Goal: Task Accomplishment & Management: Manage account settings

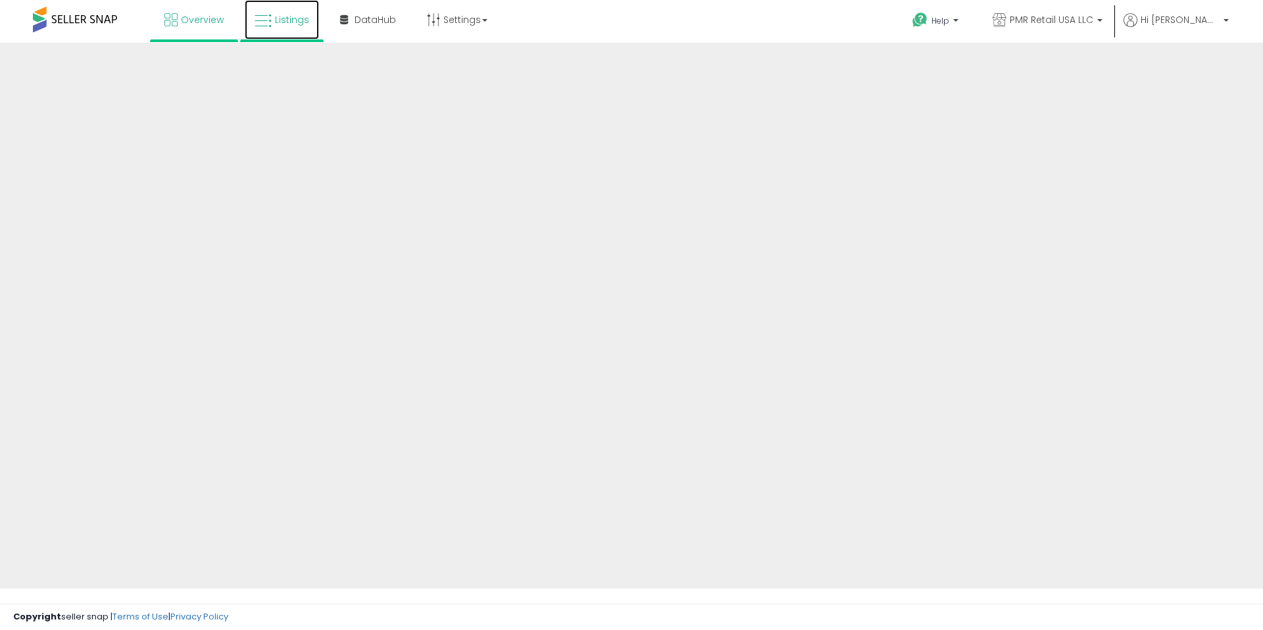
click at [282, 26] on span "Listings" at bounding box center [292, 19] width 34 height 13
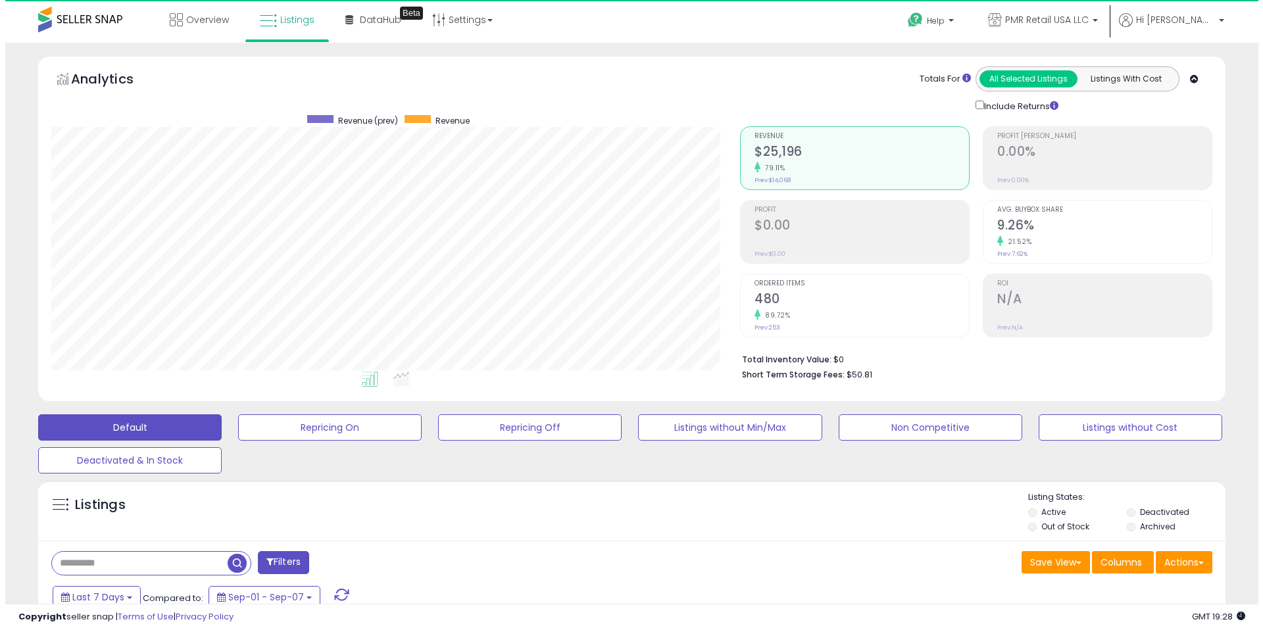
scroll to position [270, 689]
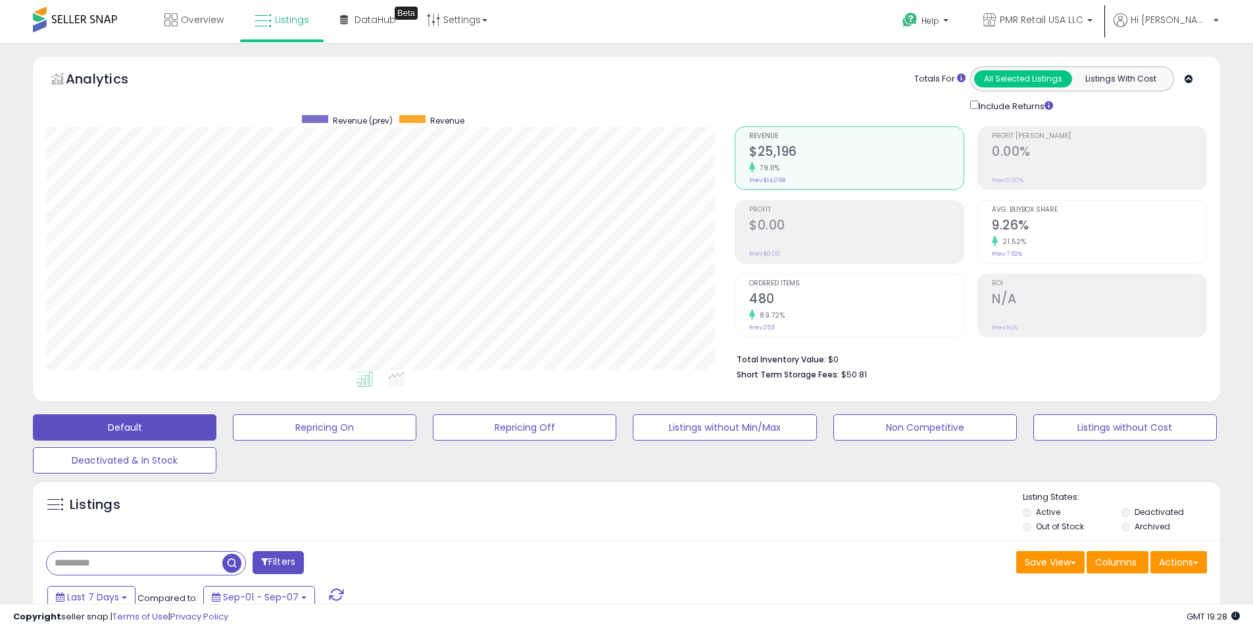
click at [556, 449] on div "Default Repricing On Repricing Off Listings without Min/Max Non Competitive Lis…" at bounding box center [626, 441] width 1220 height 66
click at [558, 433] on button "Repricing Off" at bounding box center [525, 427] width 184 height 26
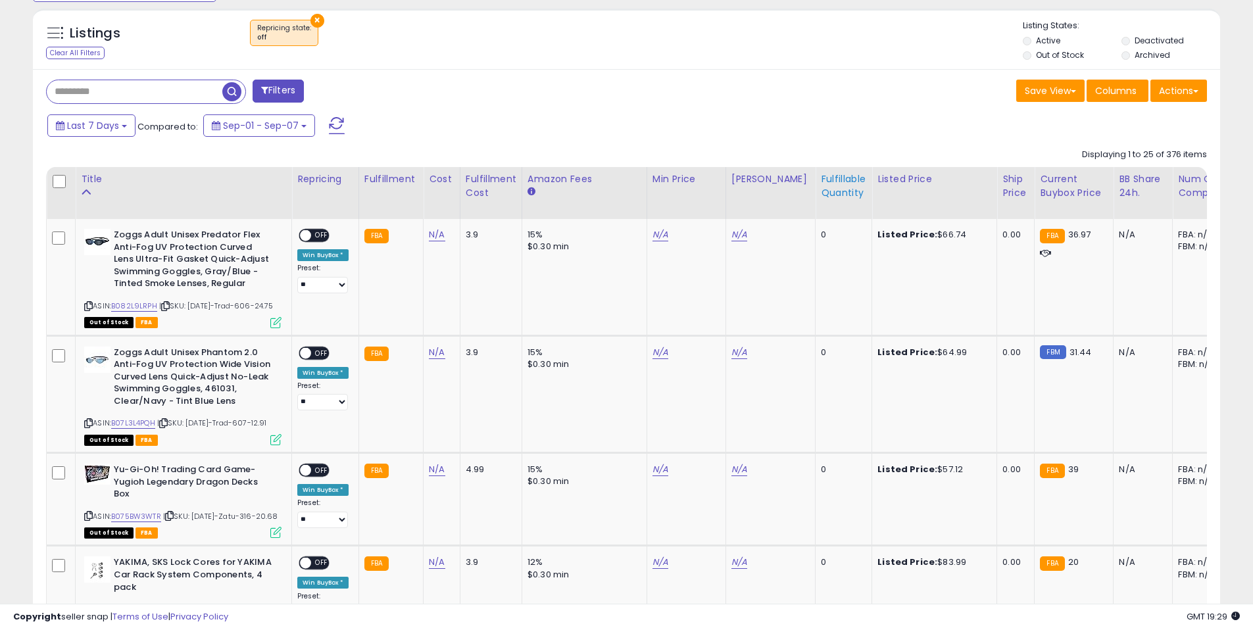
click at [825, 191] on div "Fulfillable Quantity" at bounding box center [843, 186] width 45 height 28
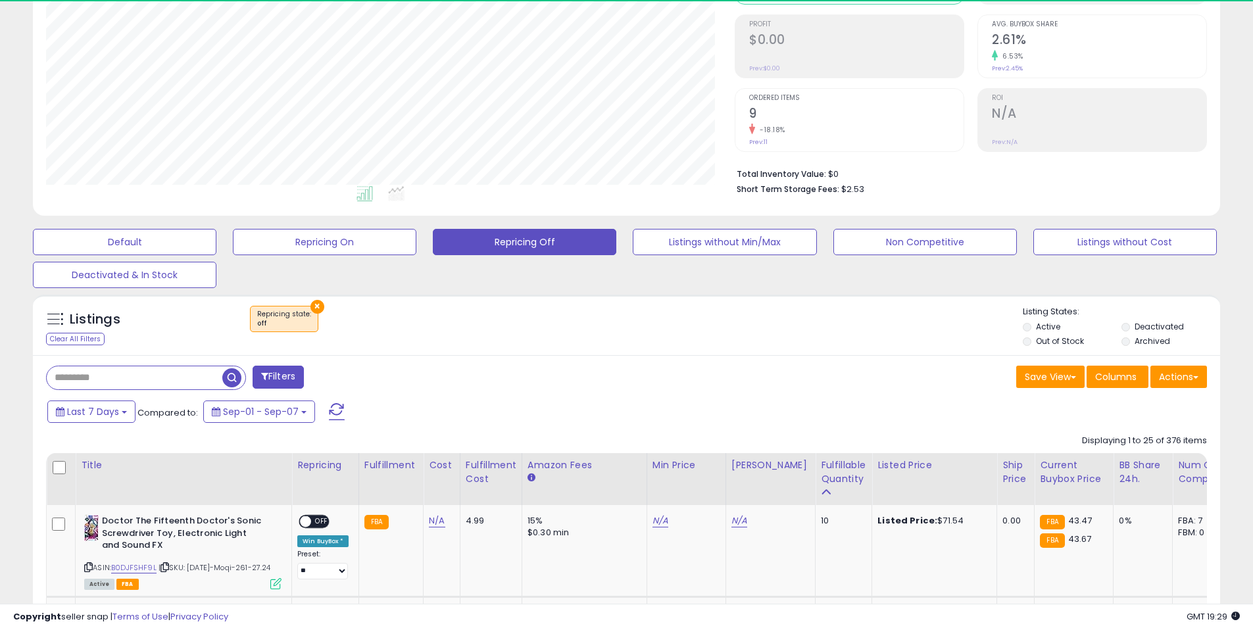
scroll to position [579, 0]
